Goal: Task Accomplishment & Management: Manage account settings

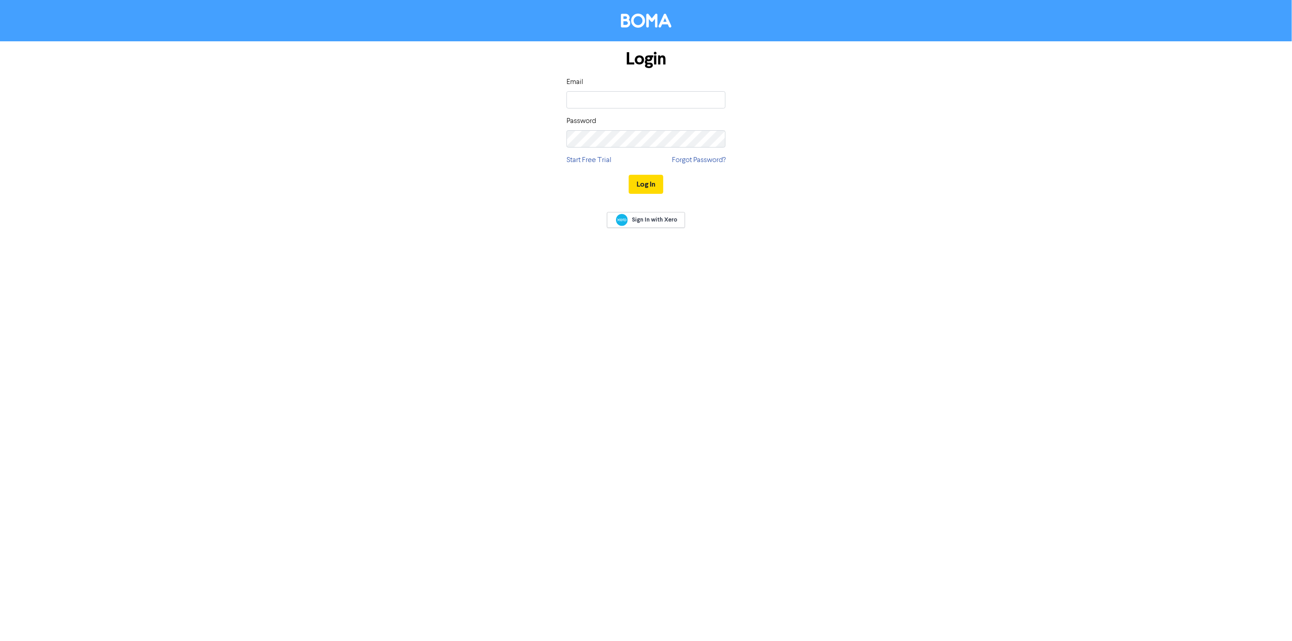
click at [625, 90] on div "Email" at bounding box center [645, 93] width 159 height 32
click at [627, 94] on input "email" at bounding box center [645, 99] width 159 height 17
click at [629, 185] on button "Log In" at bounding box center [646, 194] width 35 height 19
type input "[EMAIL_ADDRESS][DOMAIN_NAME]"
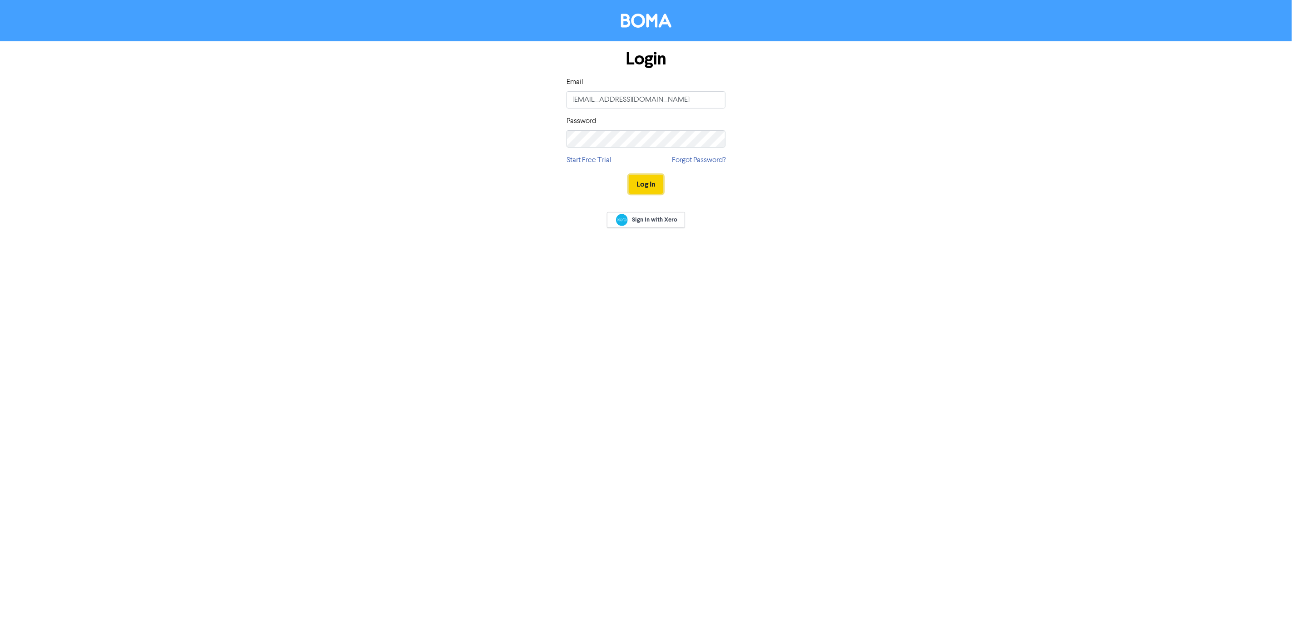
click at [652, 181] on button "Log In" at bounding box center [646, 184] width 35 height 19
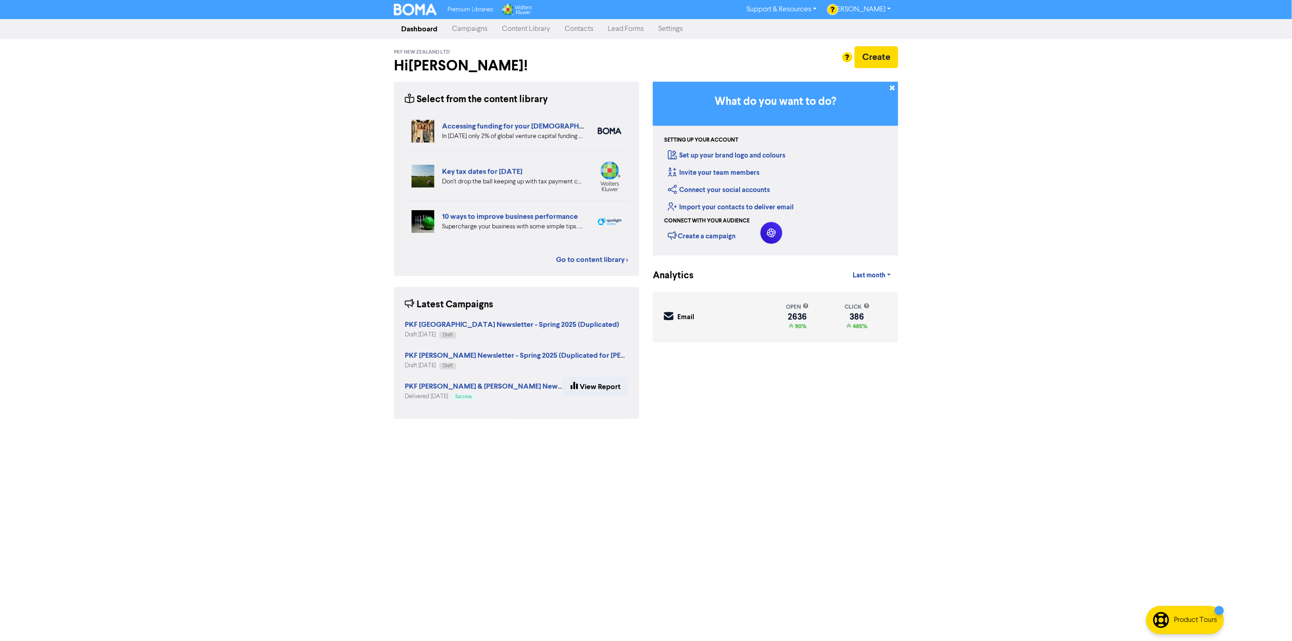
click at [473, 28] on link "Campaigns" at bounding box center [470, 29] width 50 height 18
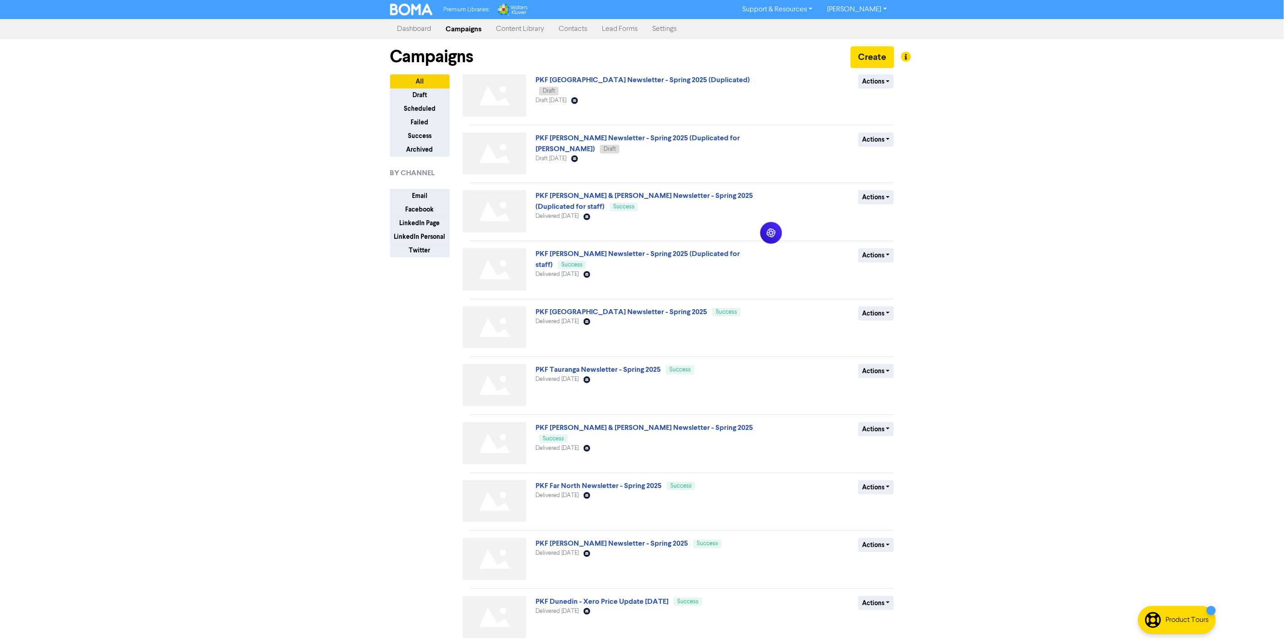
drag, startPoint x: 768, startPoint y: 230, endPoint x: 1096, endPoint y: 287, distance: 332.7
click at [1096, 287] on body "Premium Libraries: Support & Resources Video Tutorials FAQ & Guides Marketing E…" at bounding box center [642, 320] width 1284 height 641
drag, startPoint x: 778, startPoint y: 240, endPoint x: 1239, endPoint y: 425, distance: 496.0
click at [1234, 425] on icon at bounding box center [1229, 421] width 9 height 9
click at [628, 308] on link "PKF [GEOGRAPHIC_DATA] Newsletter - Spring 2025" at bounding box center [621, 311] width 172 height 9
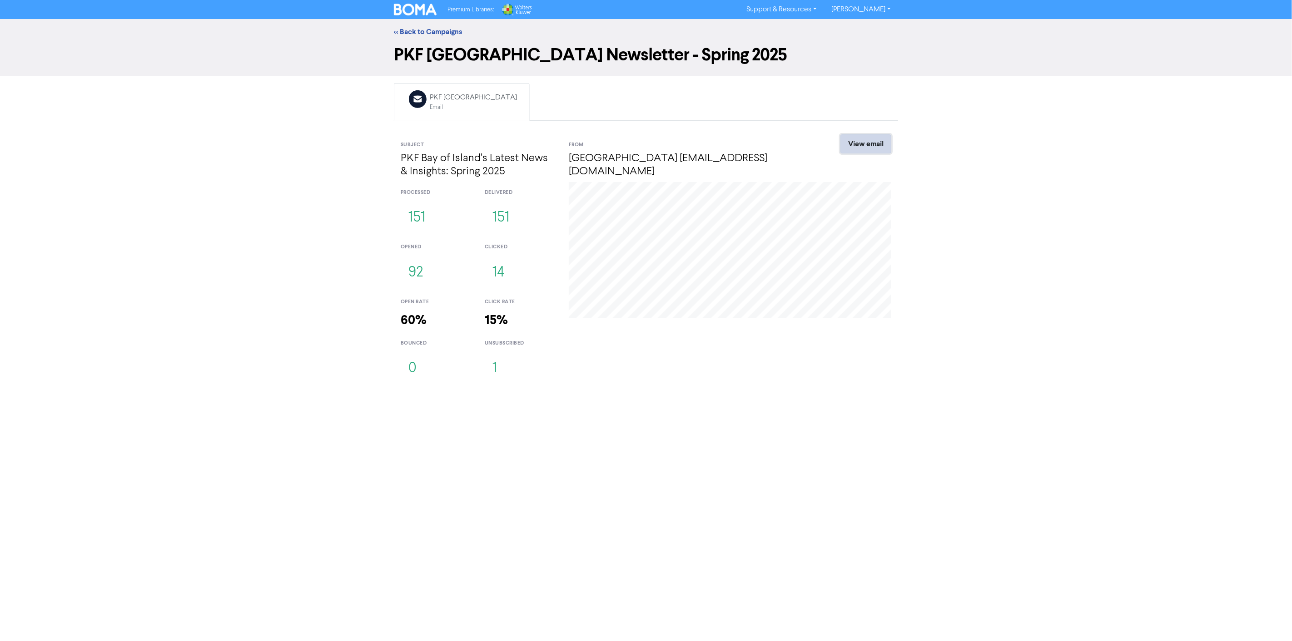
click at [863, 145] on link "View email" at bounding box center [865, 143] width 51 height 19
click at [408, 34] on link "<< Back to Campaigns" at bounding box center [428, 31] width 68 height 9
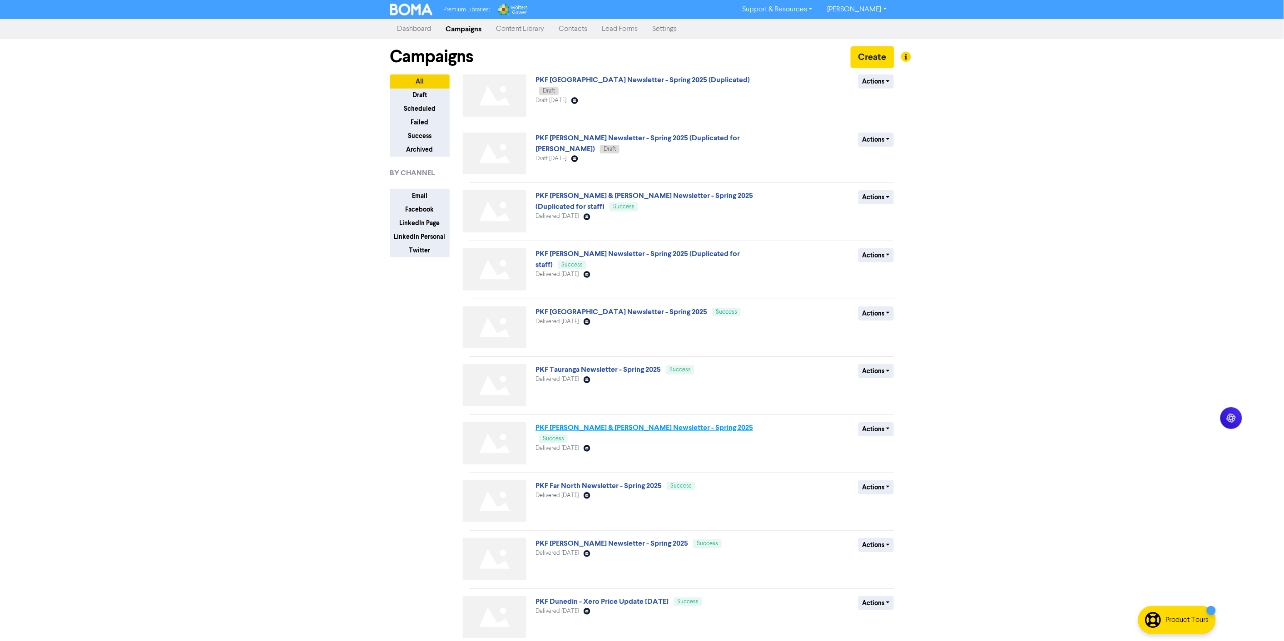
click at [593, 424] on link "PKF [PERSON_NAME] & [PERSON_NAME] Newsletter - Spring 2025" at bounding box center [644, 427] width 218 height 9
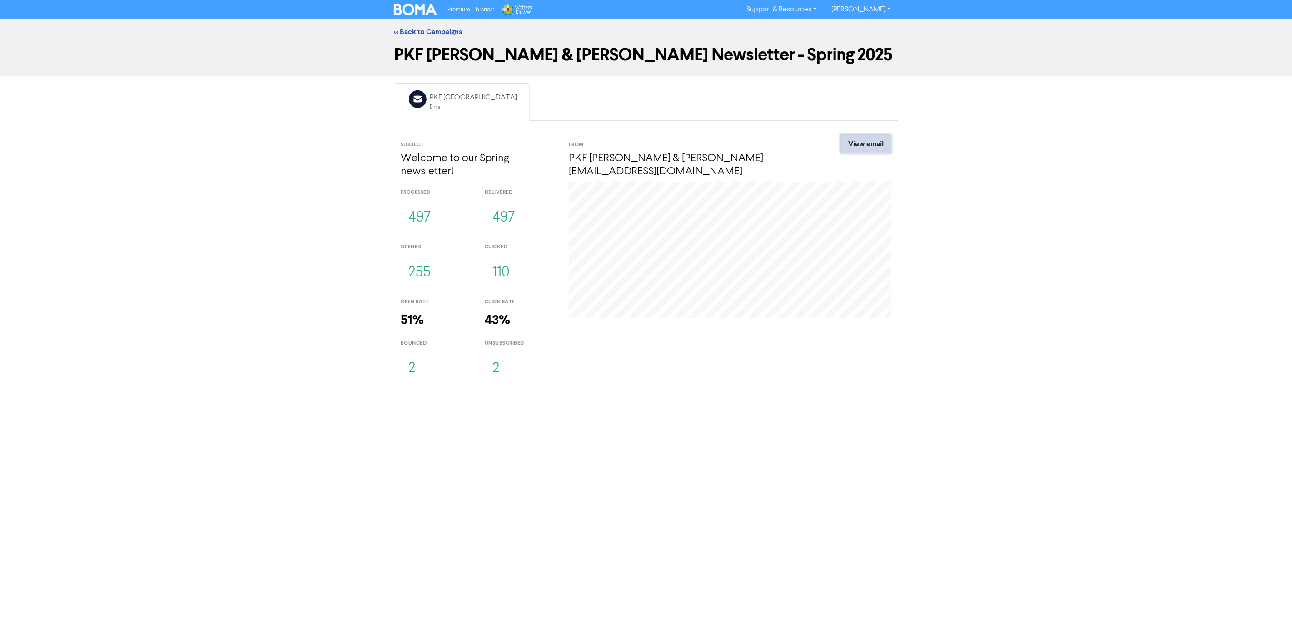
click at [856, 145] on link "View email" at bounding box center [865, 143] width 51 height 19
